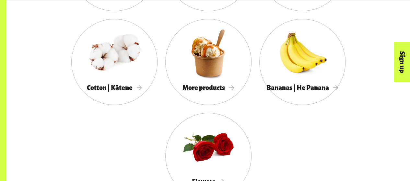
scroll to position [663, 0]
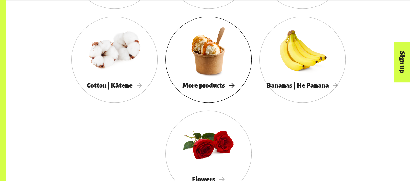
click at [219, 86] on span "More products" at bounding box center [208, 85] width 52 height 7
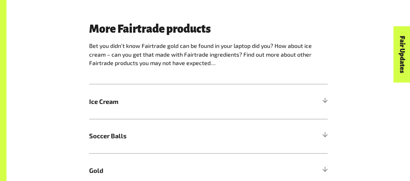
scroll to position [426, 0]
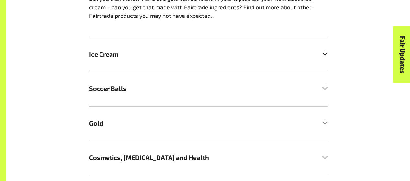
click at [278, 63] on h5 "Ice Cream" at bounding box center [208, 54] width 239 height 35
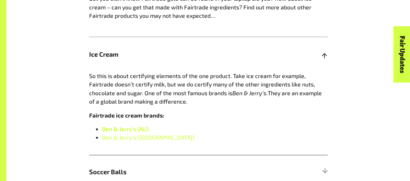
click at [133, 131] on link "Ben & Jerry’s (AU)" at bounding box center [125, 128] width 47 height 7
